Goal: Information Seeking & Learning: Find specific fact

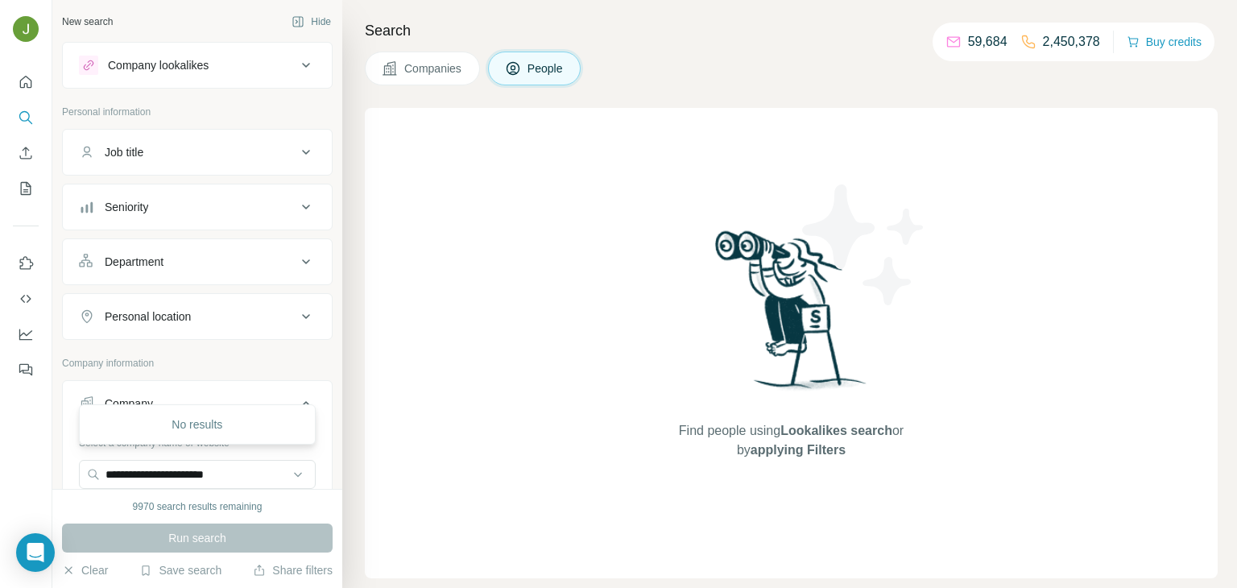
scroll to position [86, 0]
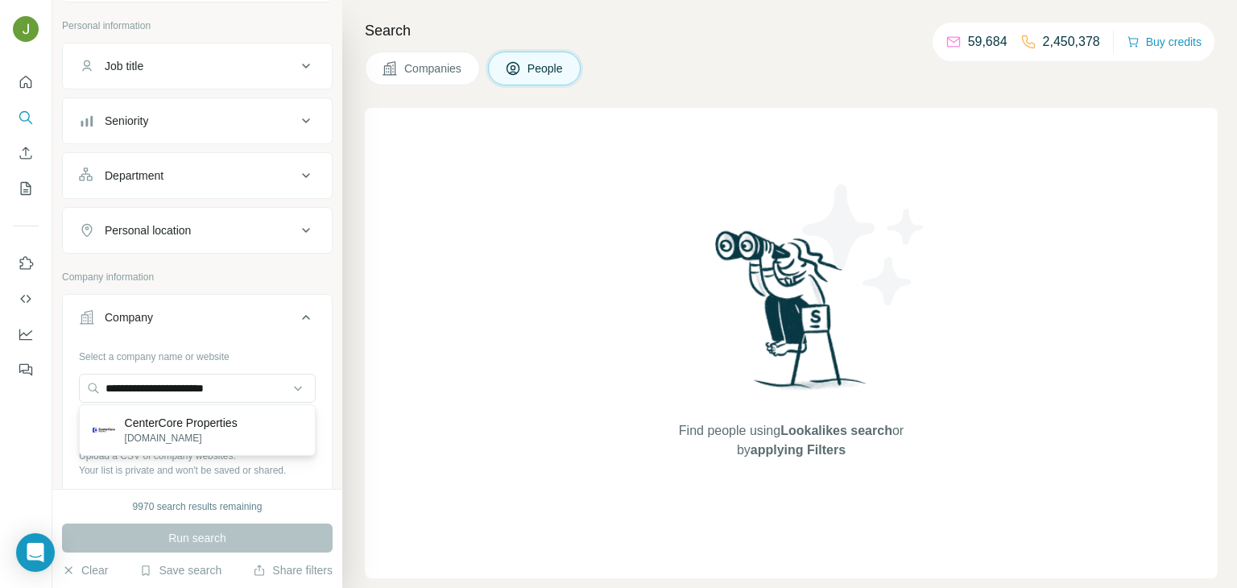
type input "**********"
click at [157, 415] on p "CenterCore Properties" at bounding box center [181, 423] width 113 height 16
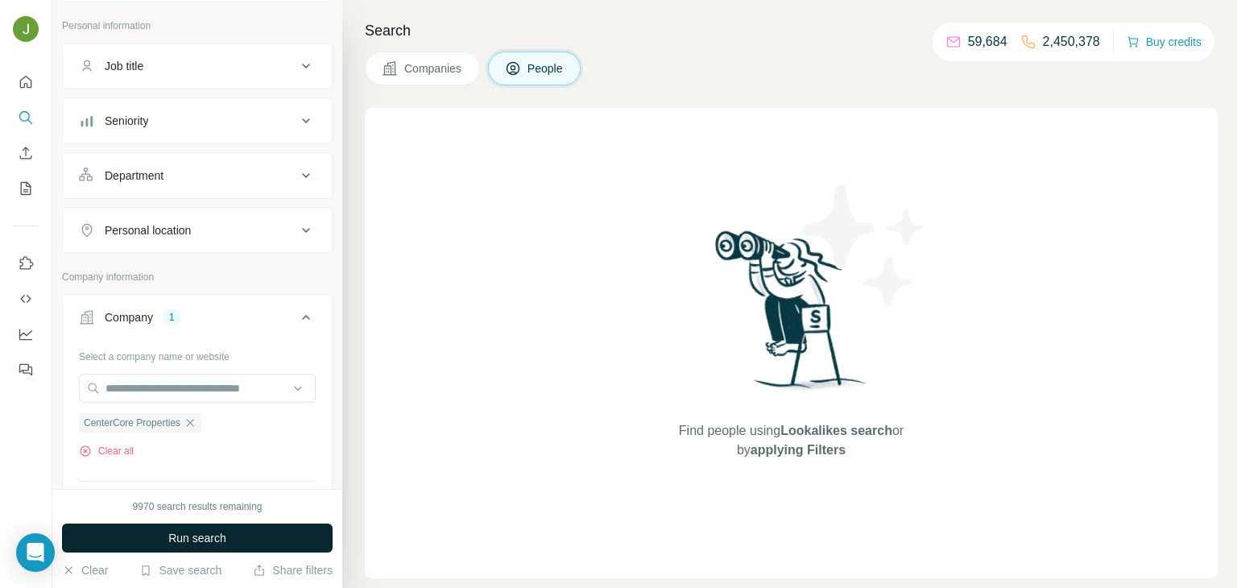
click at [265, 544] on button "Run search" at bounding box center [197, 537] width 271 height 29
click at [268, 526] on button "Run search" at bounding box center [197, 537] width 271 height 29
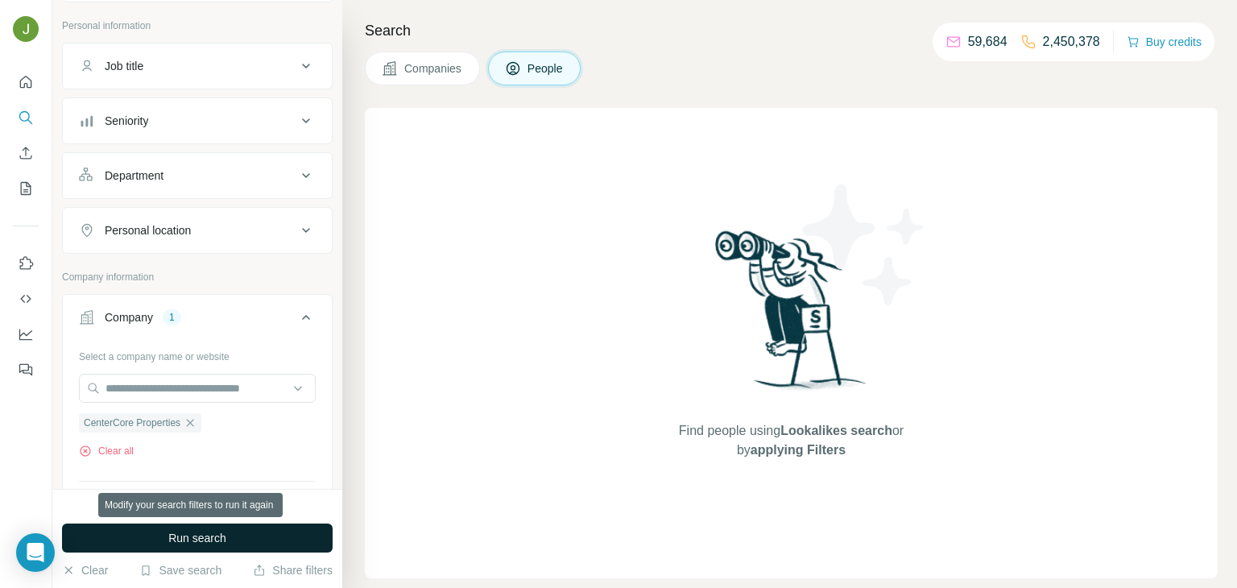
click at [268, 526] on button "Run search" at bounding box center [197, 537] width 271 height 29
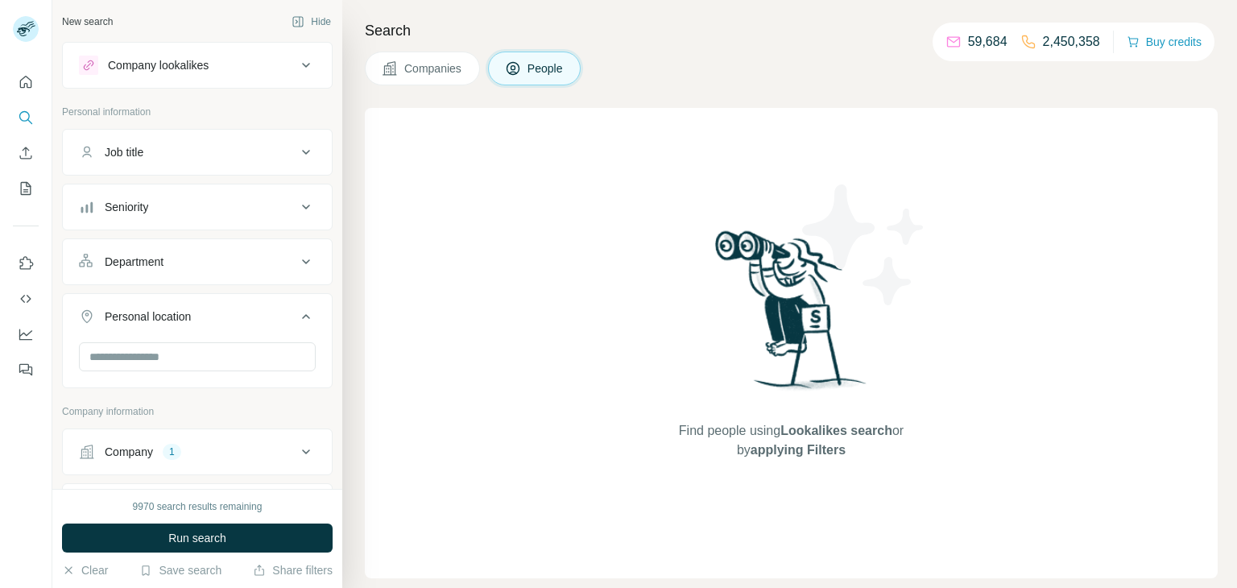
click at [147, 450] on div "Company" at bounding box center [129, 452] width 48 height 16
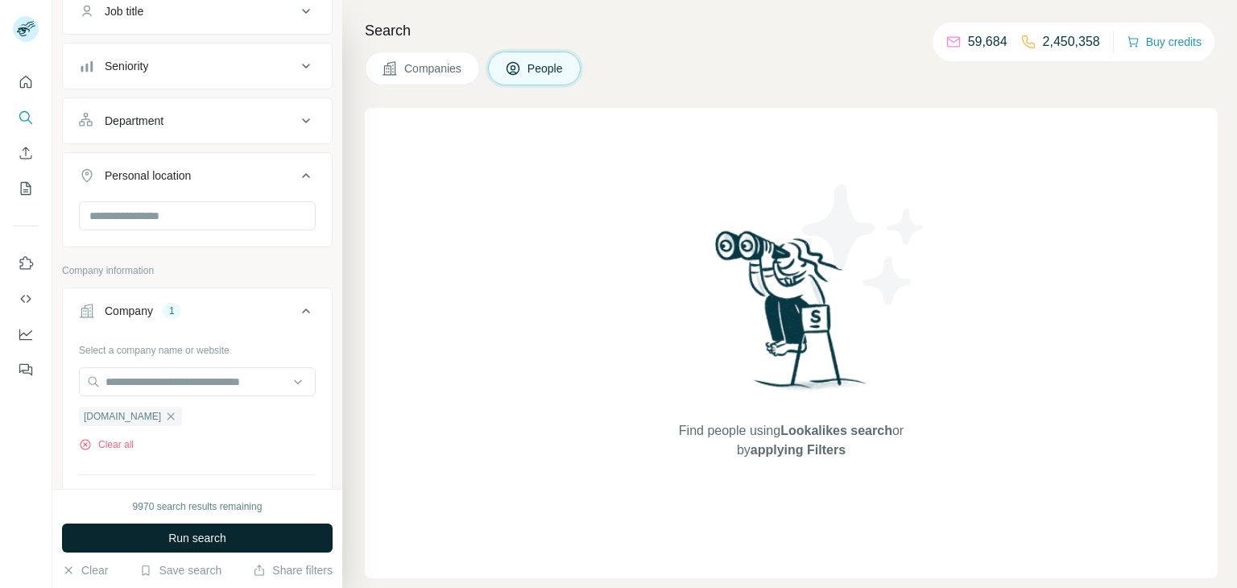
click at [189, 531] on span "Run search" at bounding box center [197, 538] width 58 height 16
click at [449, 65] on span "Companies" at bounding box center [433, 68] width 59 height 16
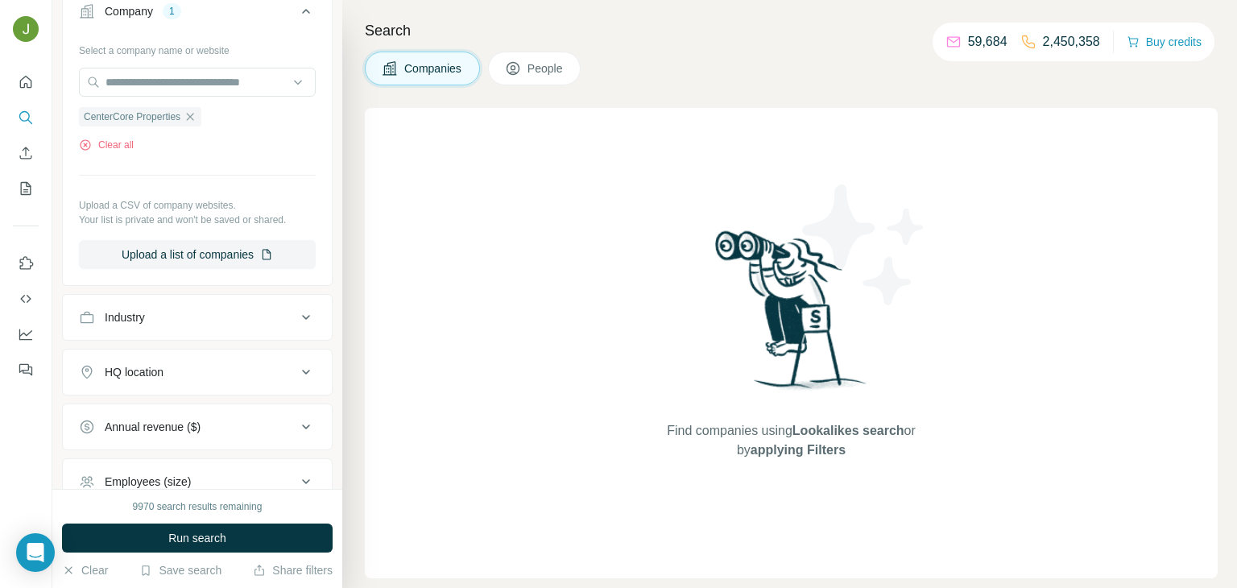
scroll to position [0, 0]
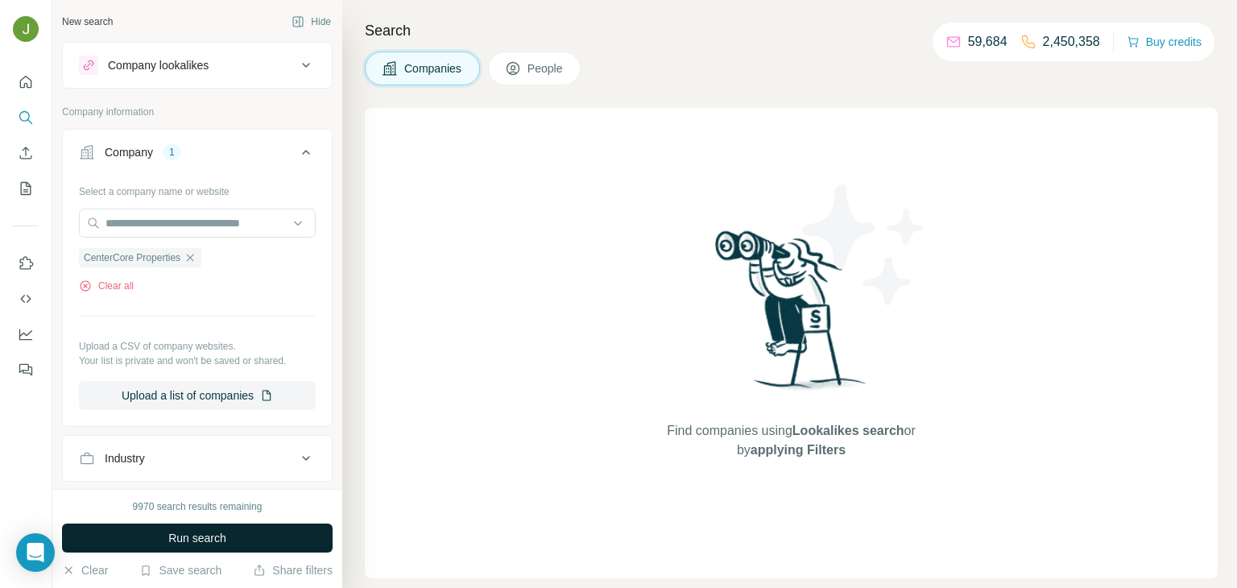
click at [260, 538] on button "Run search" at bounding box center [197, 537] width 271 height 29
